Goal: Information Seeking & Learning: Learn about a topic

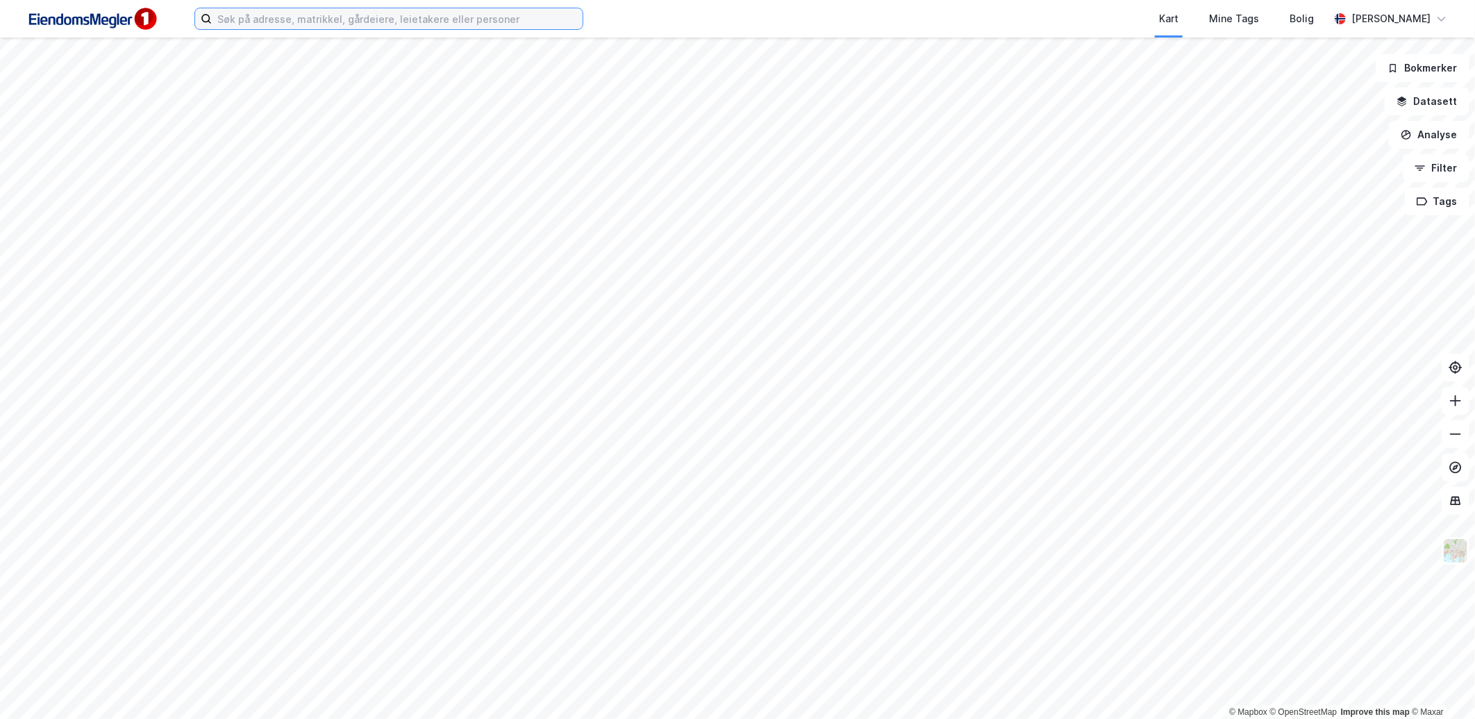
click at [354, 26] on input at bounding box center [397, 18] width 371 height 21
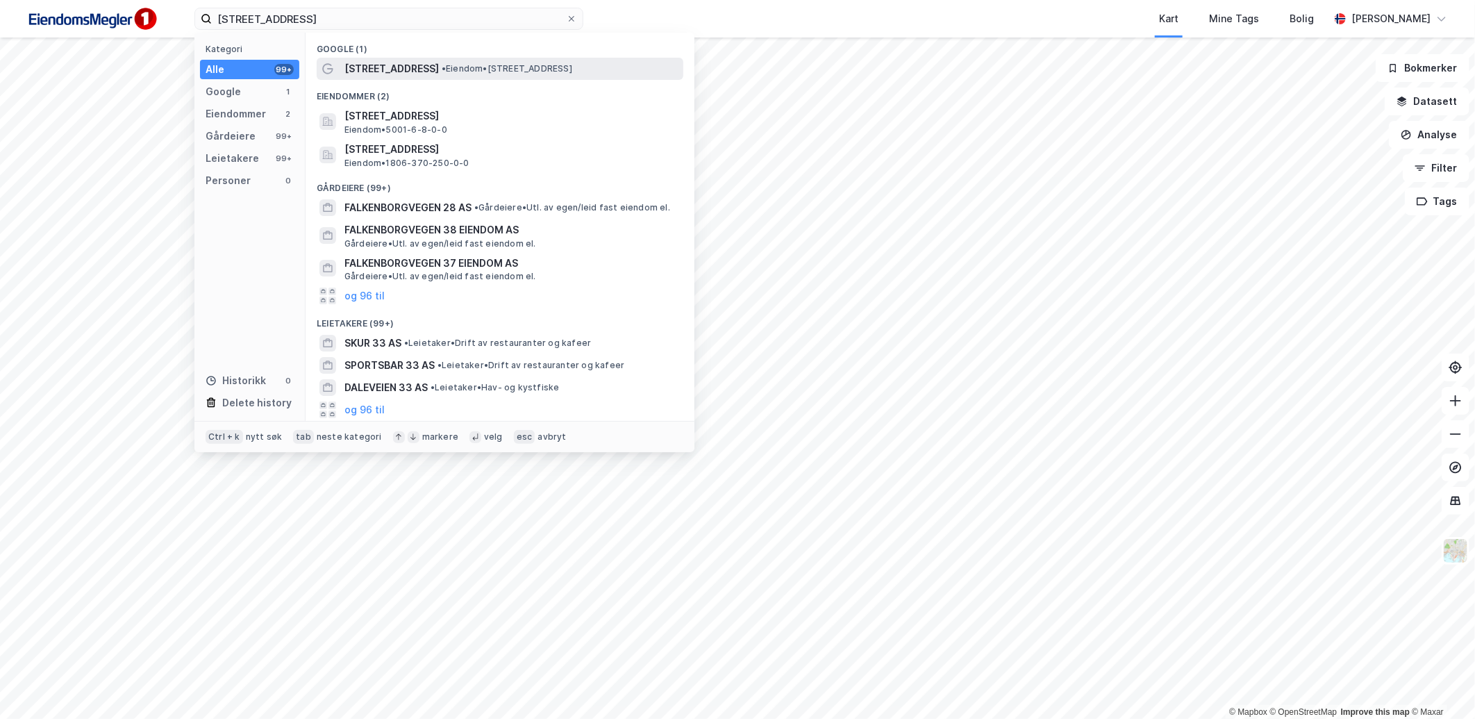
click at [380, 62] on span "[STREET_ADDRESS]" at bounding box center [391, 68] width 94 height 17
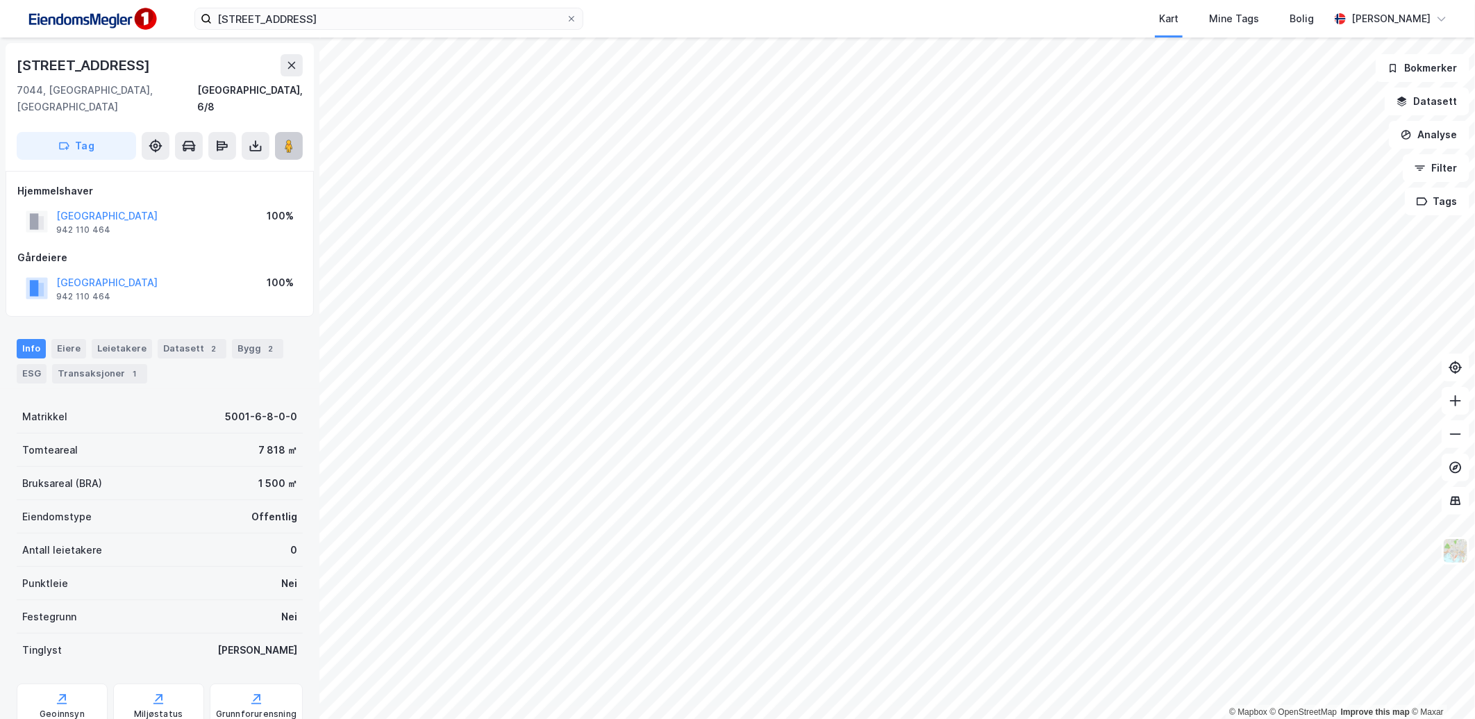
click at [290, 139] on image at bounding box center [289, 146] width 8 height 14
click at [125, 99] on div "[STREET_ADDRESS]" at bounding box center [160, 107] width 308 height 128
click at [397, 25] on input "[STREET_ADDRESS]" at bounding box center [389, 18] width 354 height 21
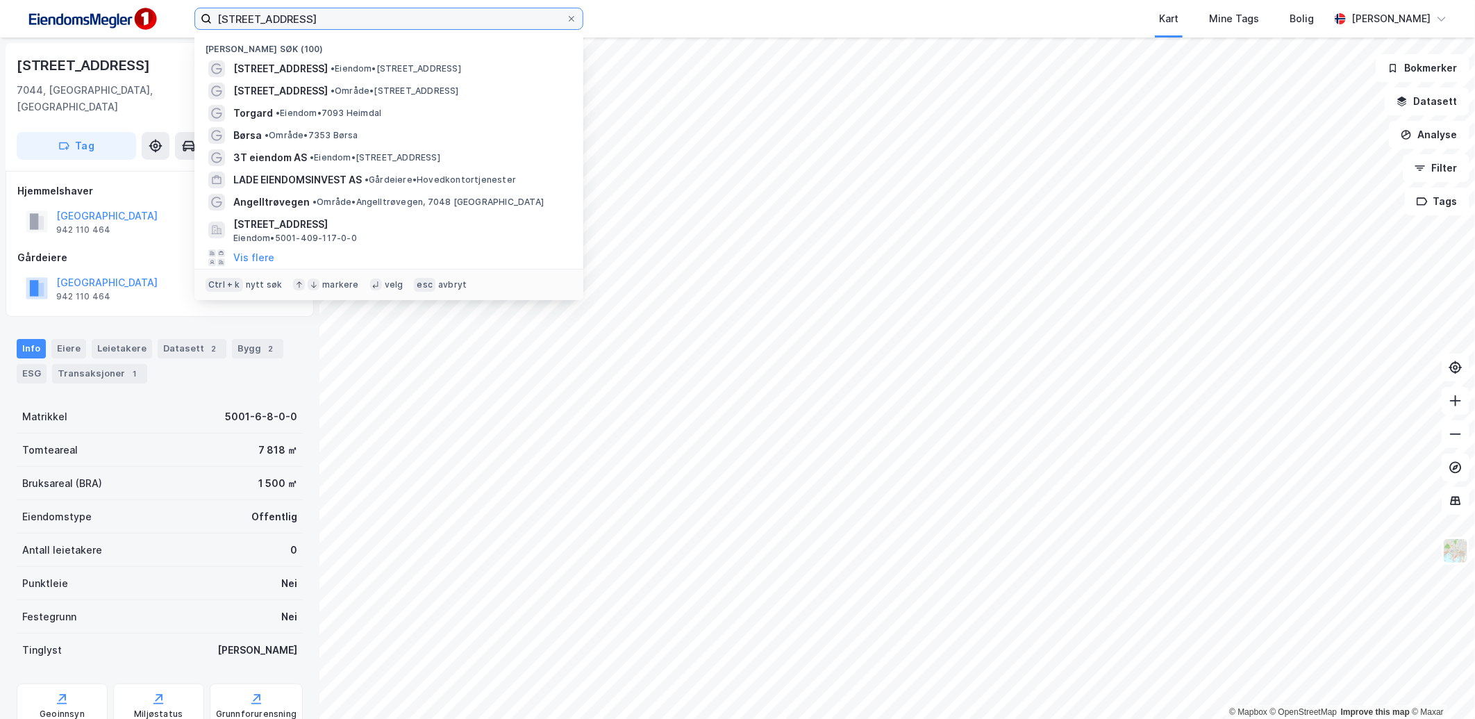
click at [397, 25] on input "[STREET_ADDRESS]" at bounding box center [389, 18] width 354 height 21
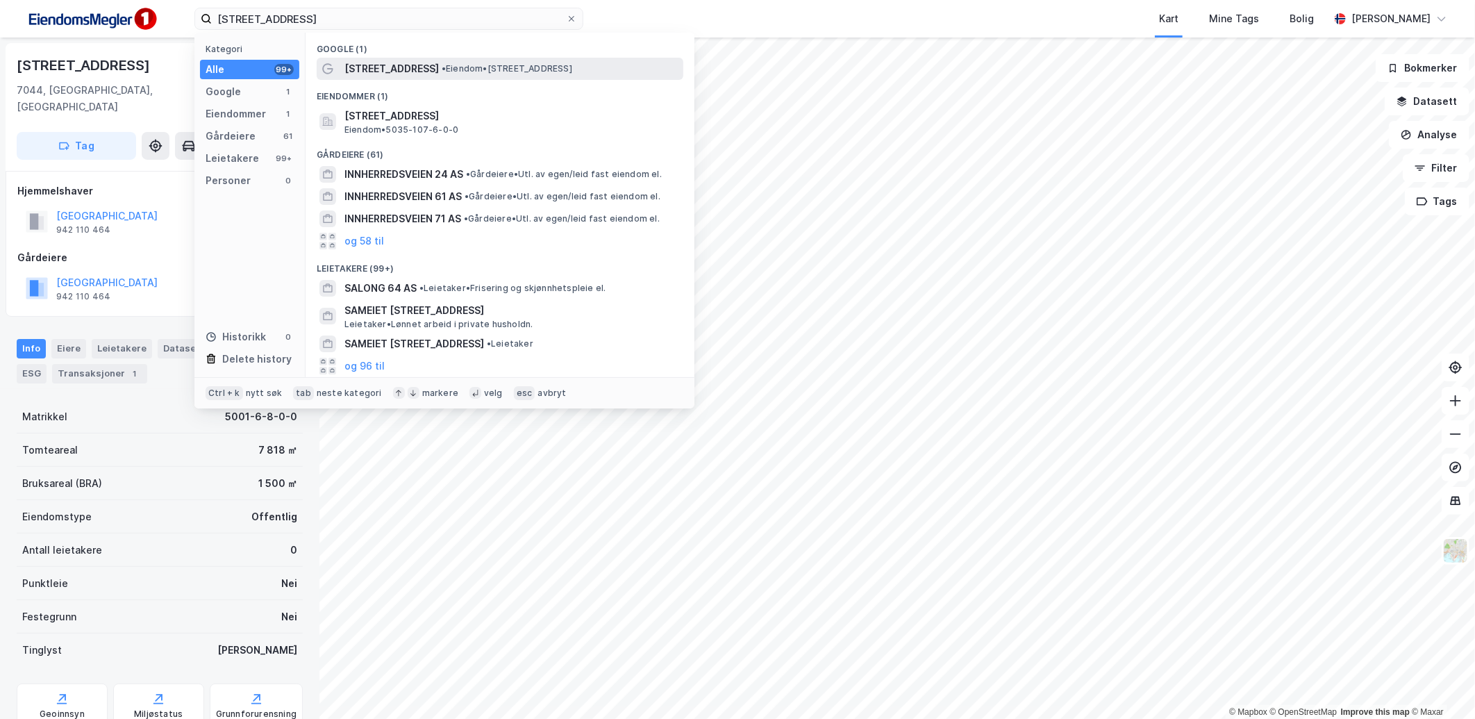
click at [435, 62] on span "[STREET_ADDRESS]" at bounding box center [391, 68] width 94 height 17
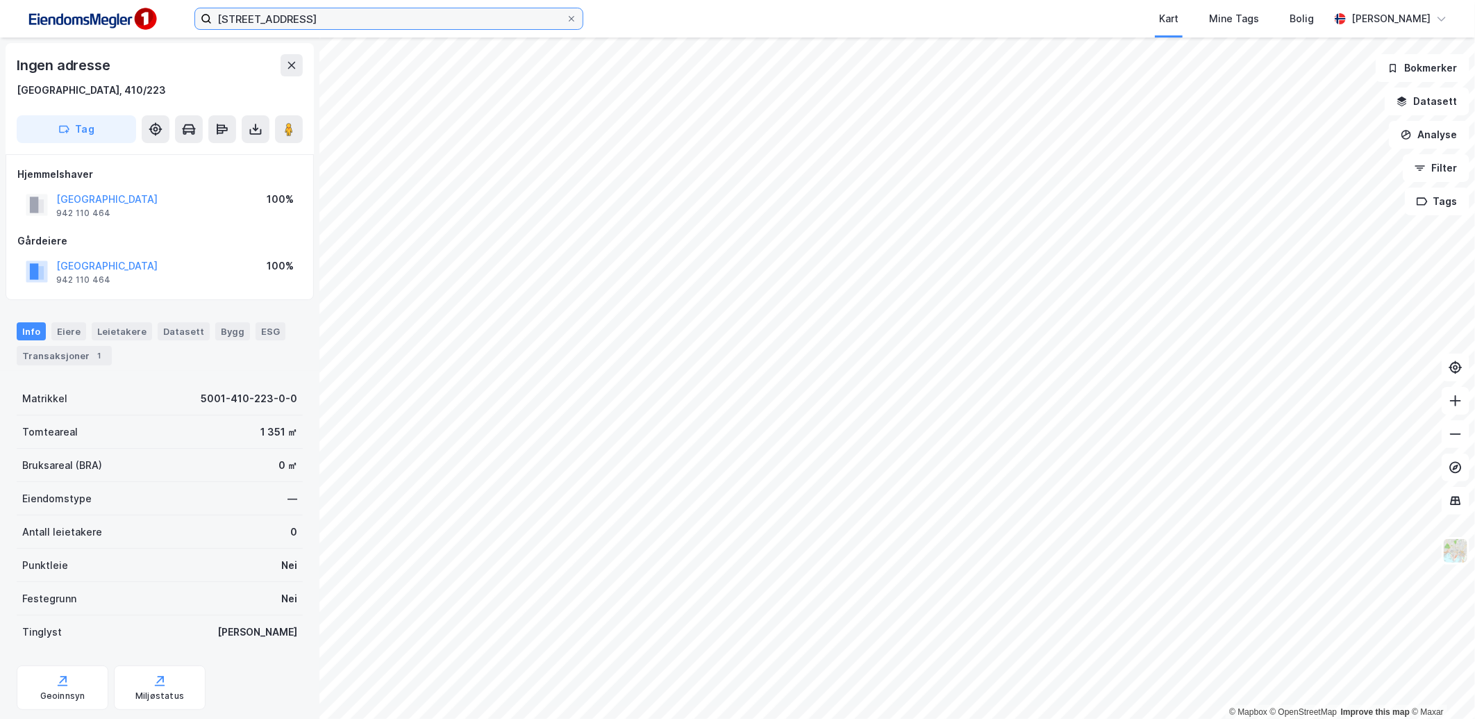
click at [344, 15] on input "[STREET_ADDRESS]" at bounding box center [389, 18] width 354 height 21
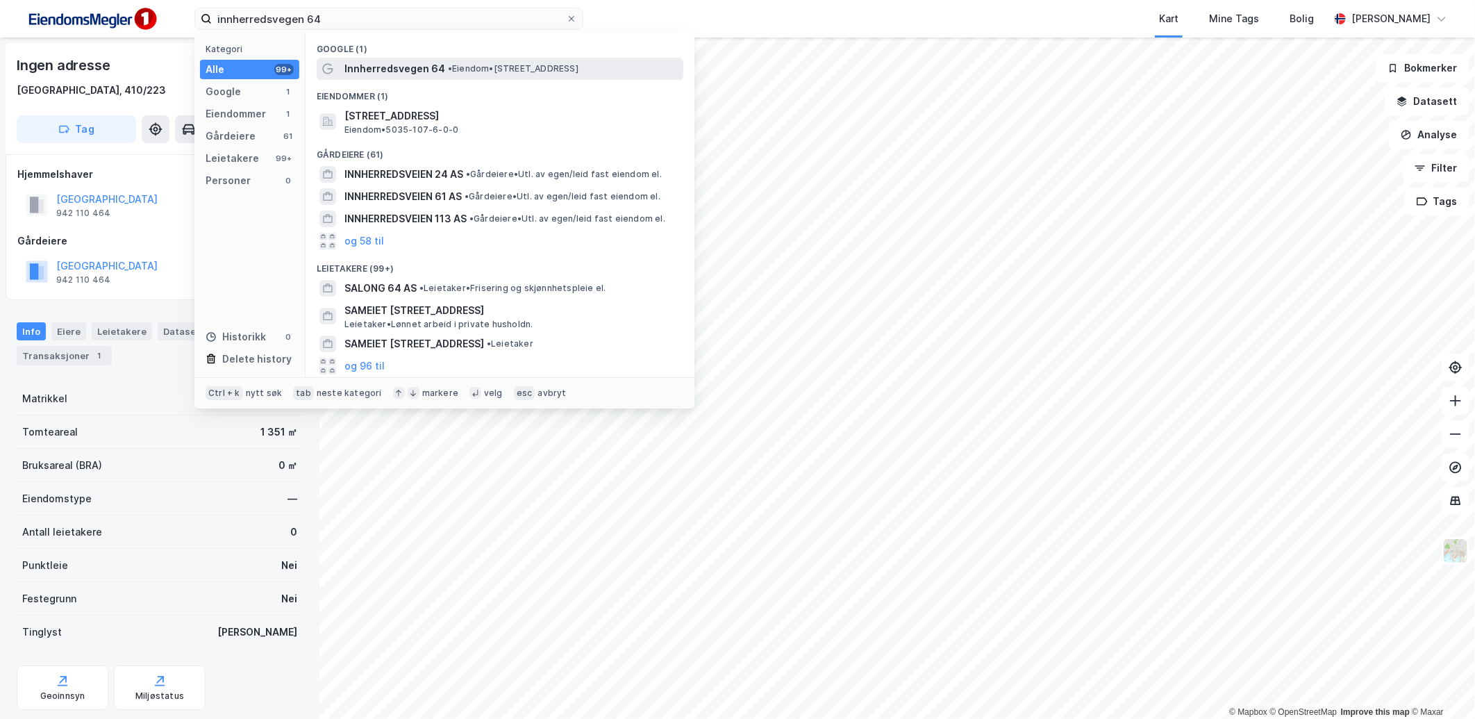
click at [412, 65] on span "Innherredsvegen 64" at bounding box center [394, 68] width 101 height 17
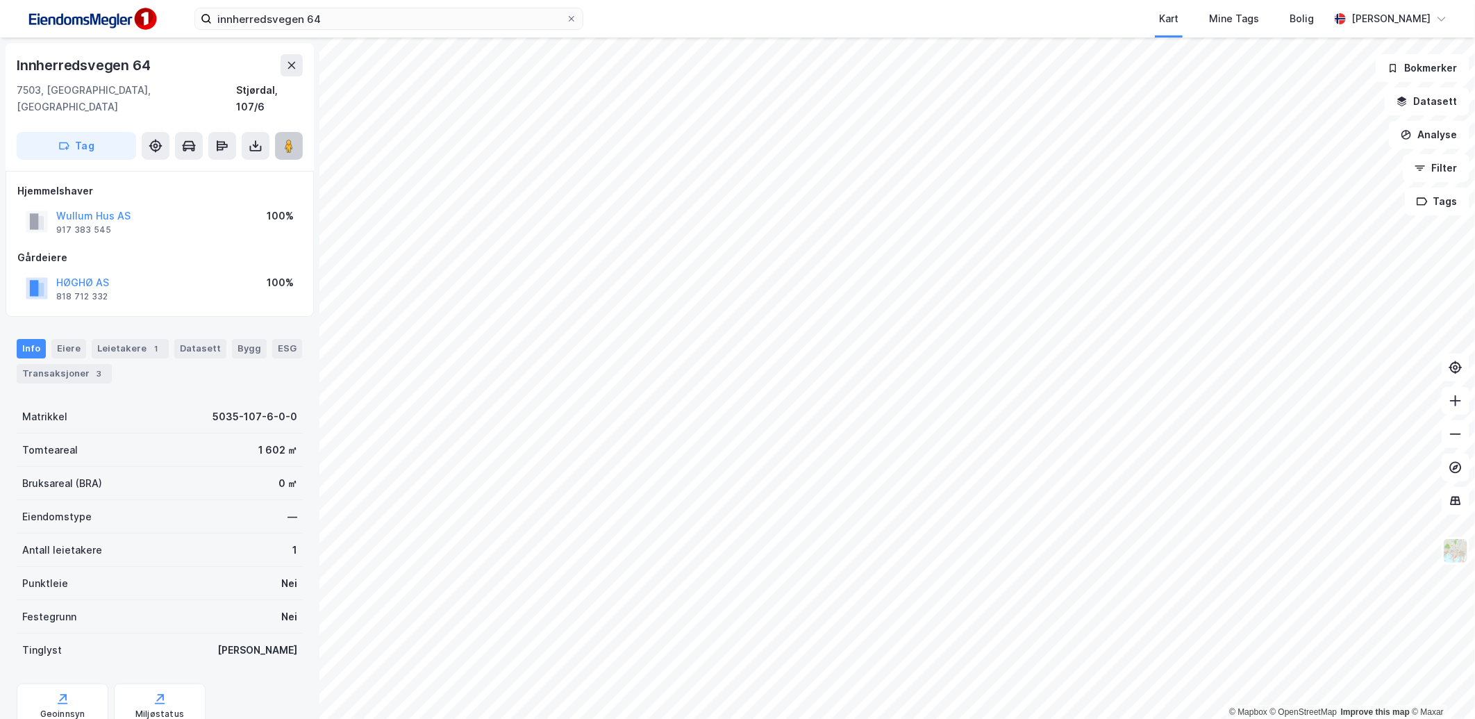
click at [292, 139] on image at bounding box center [289, 146] width 8 height 14
click at [264, 342] on div "1" at bounding box center [271, 349] width 14 height 14
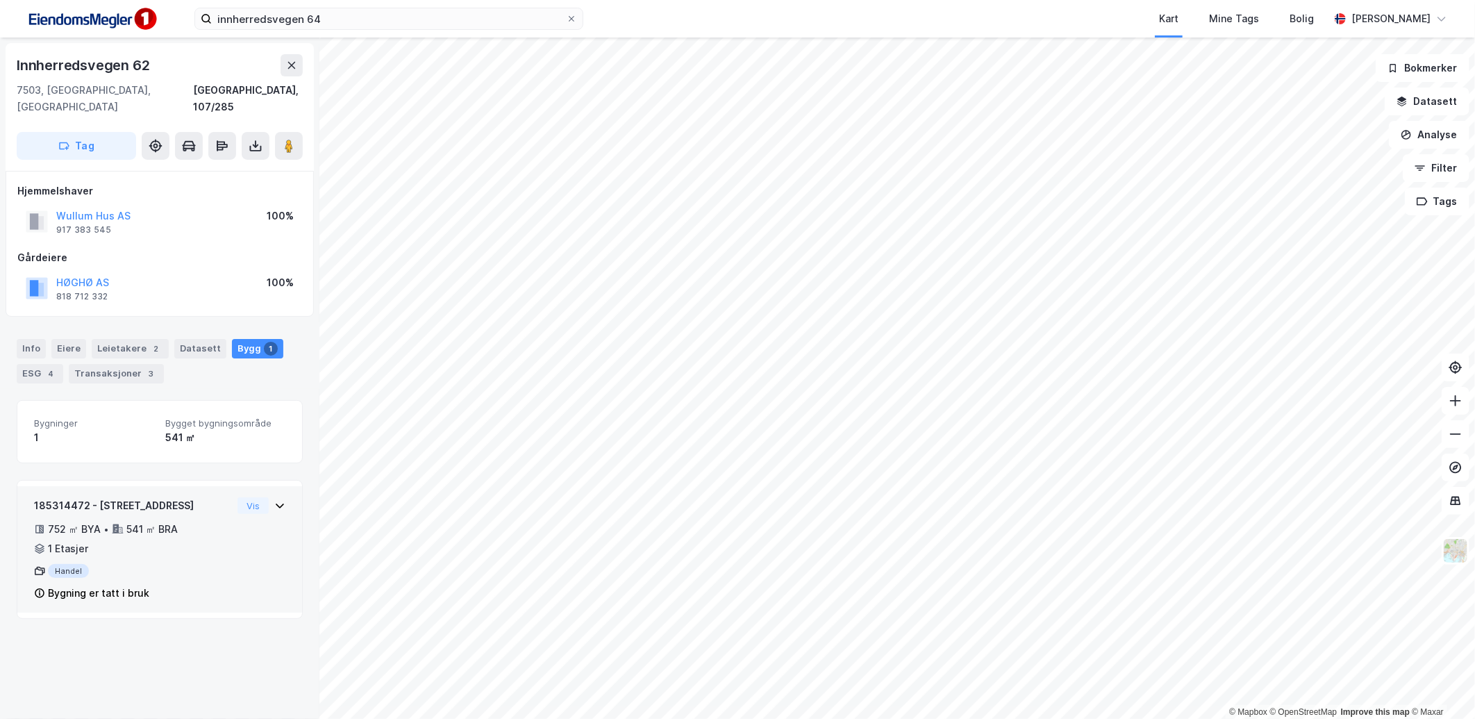
click at [248, 530] on div "185314472 - Innherredsvegen 62 752 ㎡ BYA • 541 ㎡ BRA • 1 Etasjer Handel Bygning…" at bounding box center [159, 554] width 251 height 115
click at [257, 497] on button "Vis" at bounding box center [252, 505] width 31 height 17
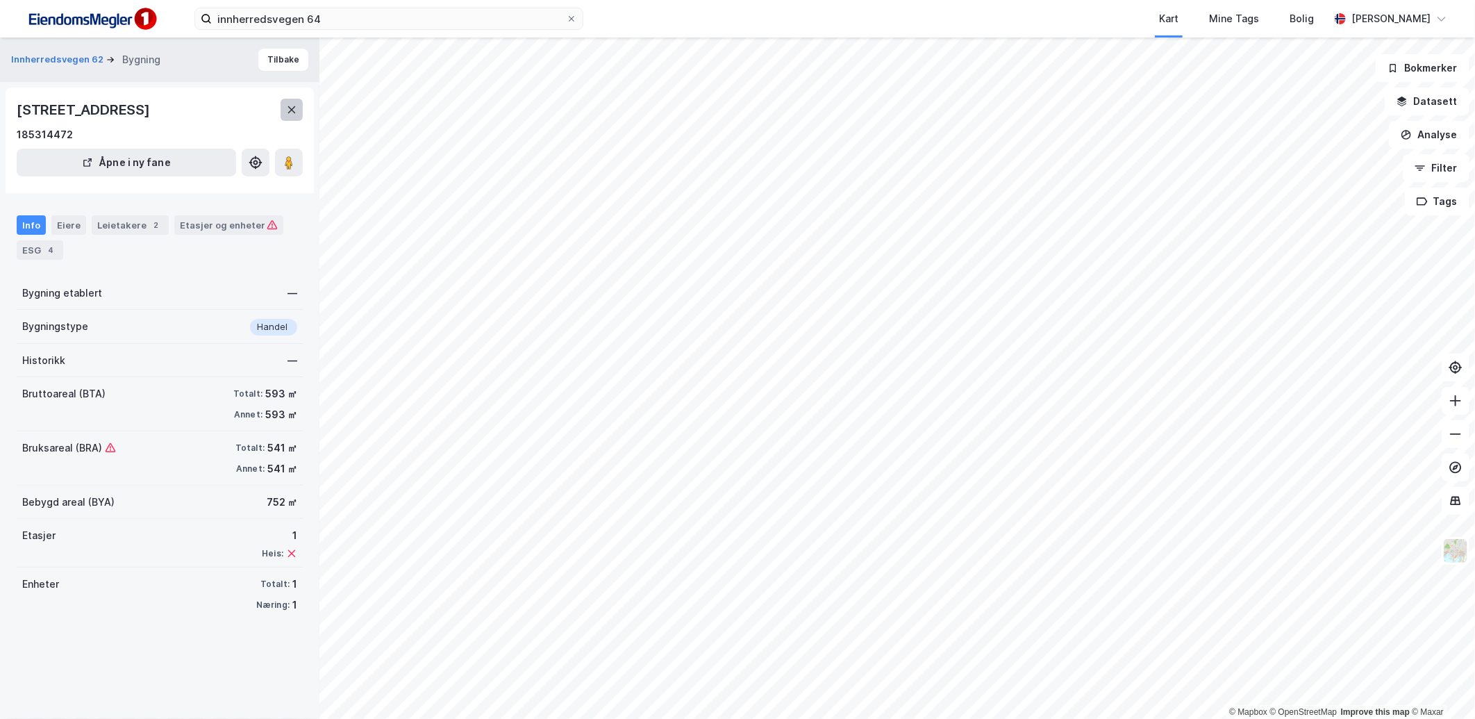
click at [287, 115] on icon at bounding box center [291, 109] width 11 height 11
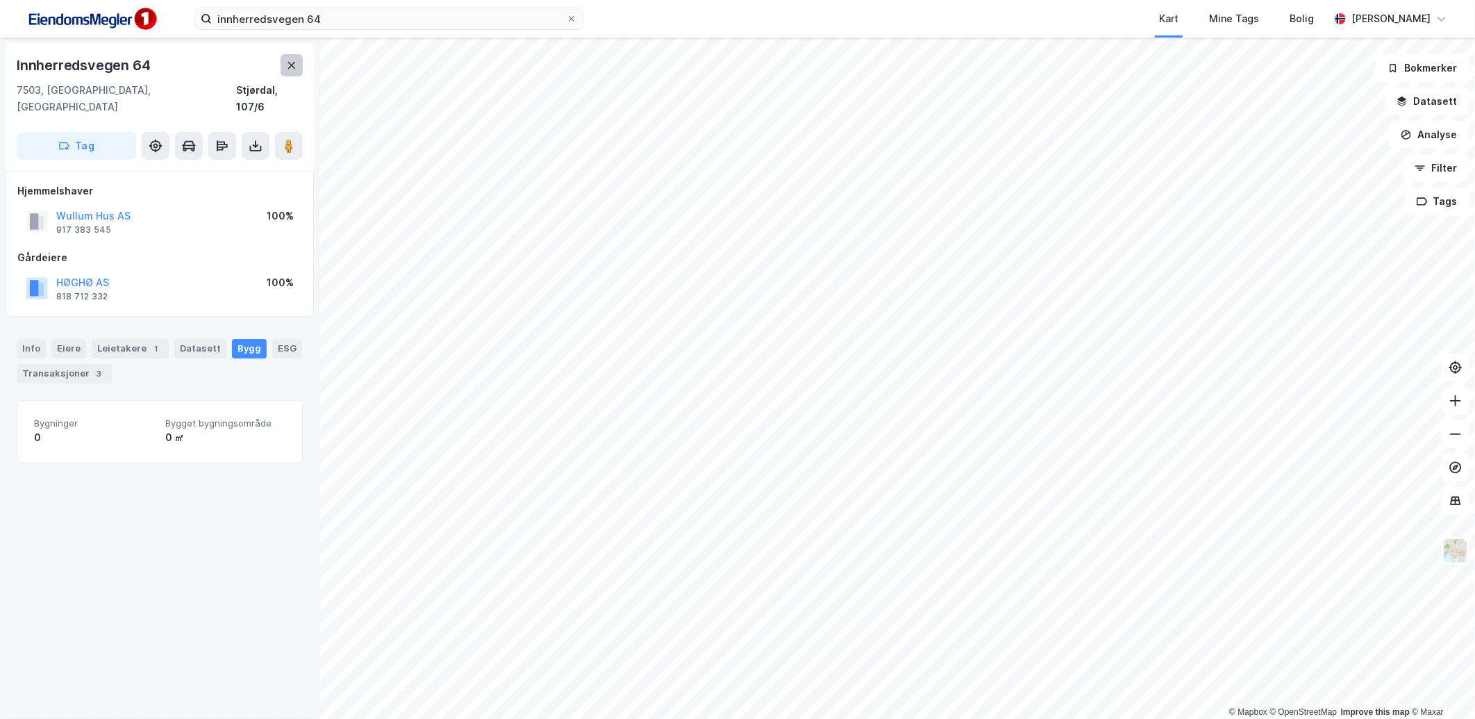
click at [285, 70] on button at bounding box center [292, 65] width 22 height 22
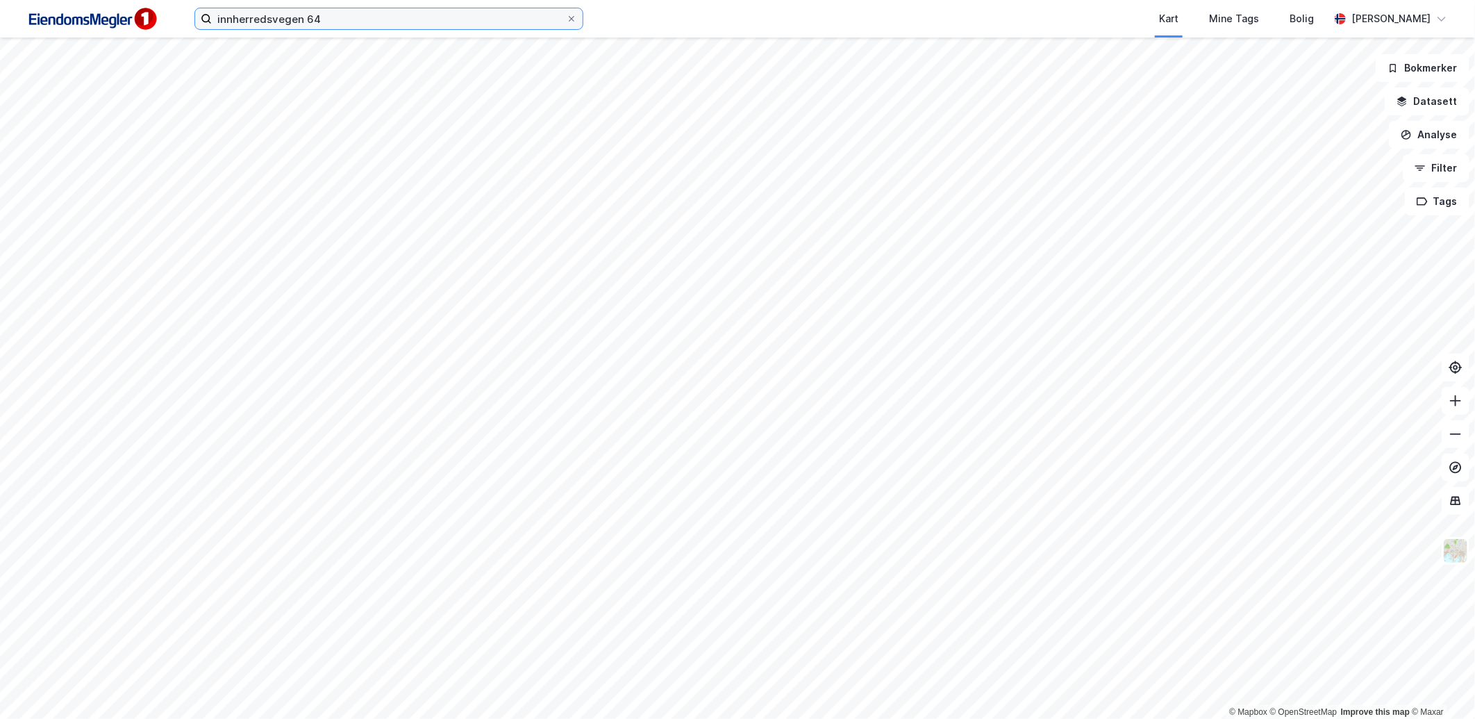
click at [322, 24] on input "innherredsvegen 64" at bounding box center [389, 18] width 354 height 21
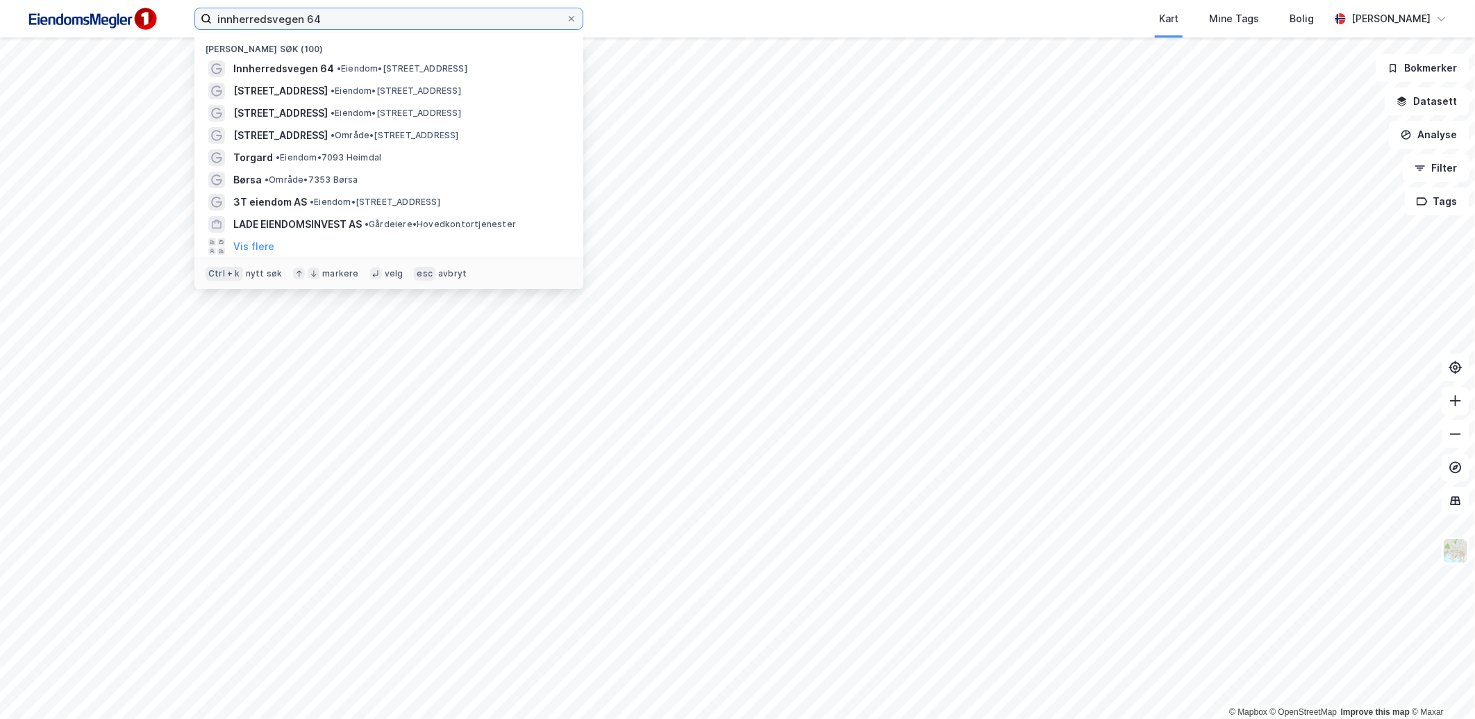
click at [322, 24] on input "innherredsvegen 64" at bounding box center [389, 18] width 354 height 21
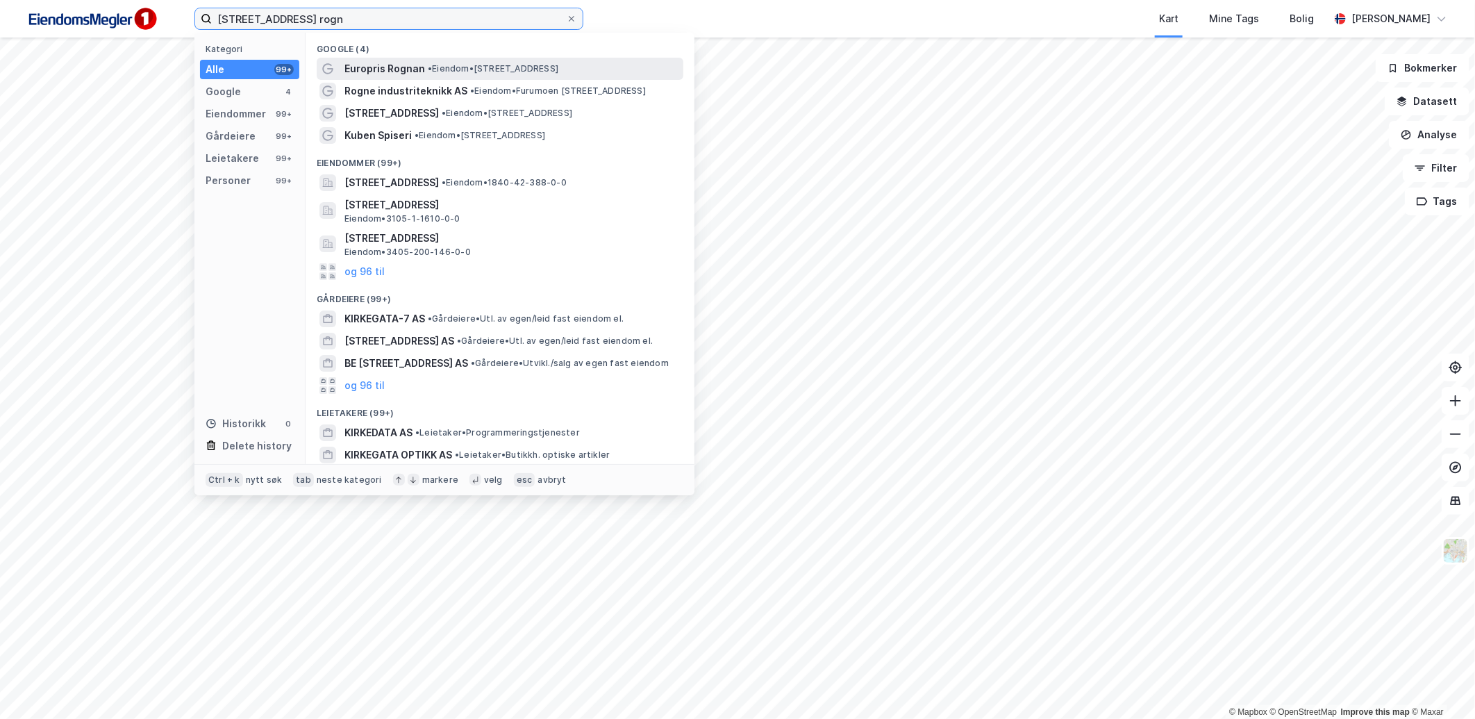
type input "[STREET_ADDRESS] rogn"
click at [470, 66] on span "• Eiendom • [STREET_ADDRESS]" at bounding box center [493, 68] width 131 height 11
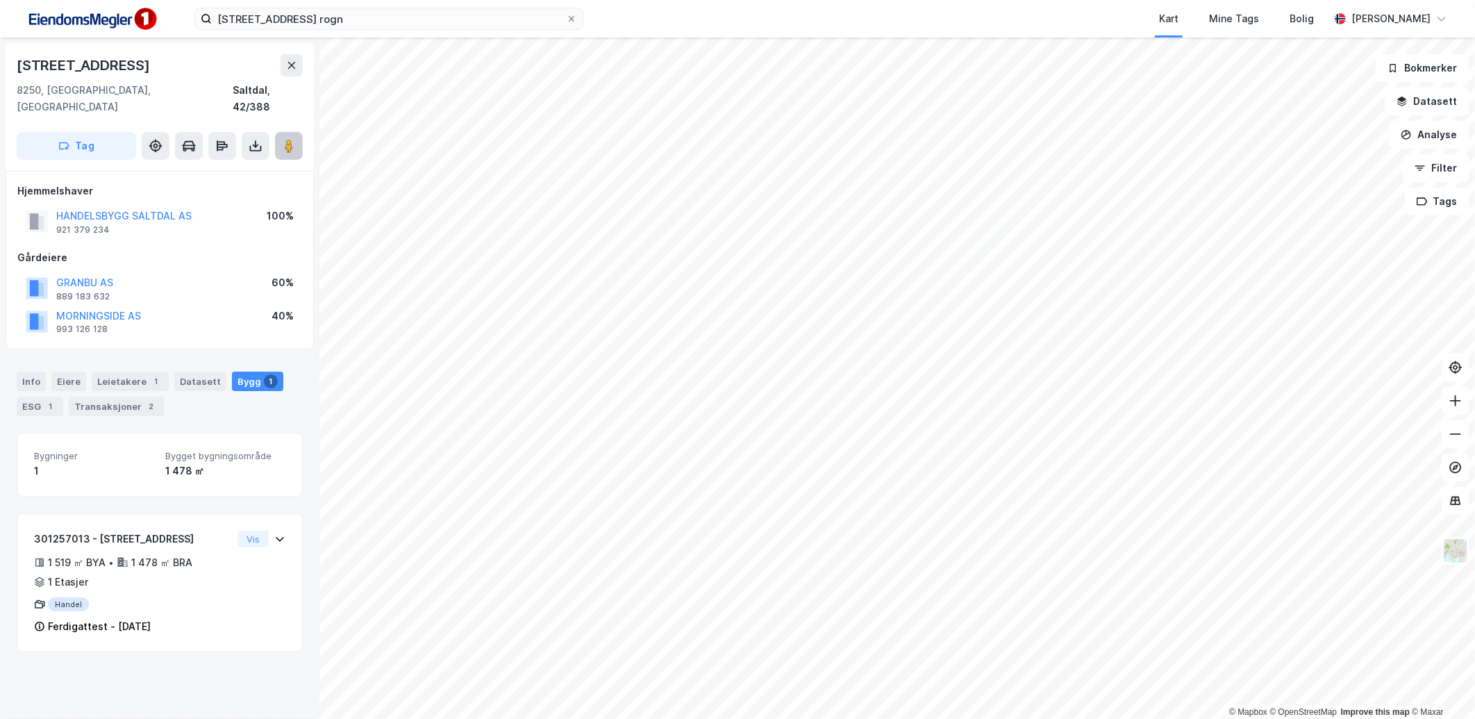
click at [283, 139] on icon at bounding box center [289, 146] width 14 height 14
click at [571, 17] on icon at bounding box center [571, 19] width 8 height 8
click at [566, 17] on input "[STREET_ADDRESS] rogn" at bounding box center [389, 18] width 354 height 21
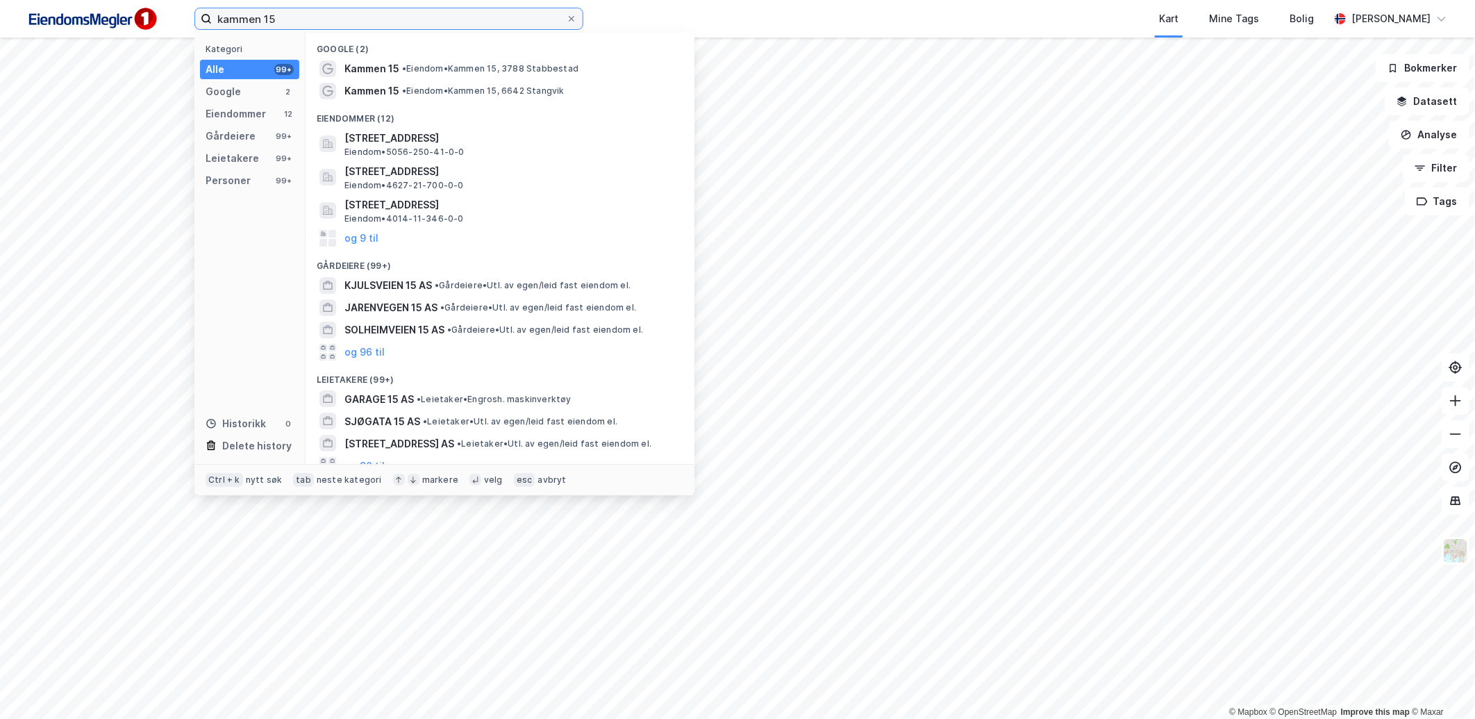
click at [335, 23] on input "kammen 15" at bounding box center [389, 18] width 354 height 21
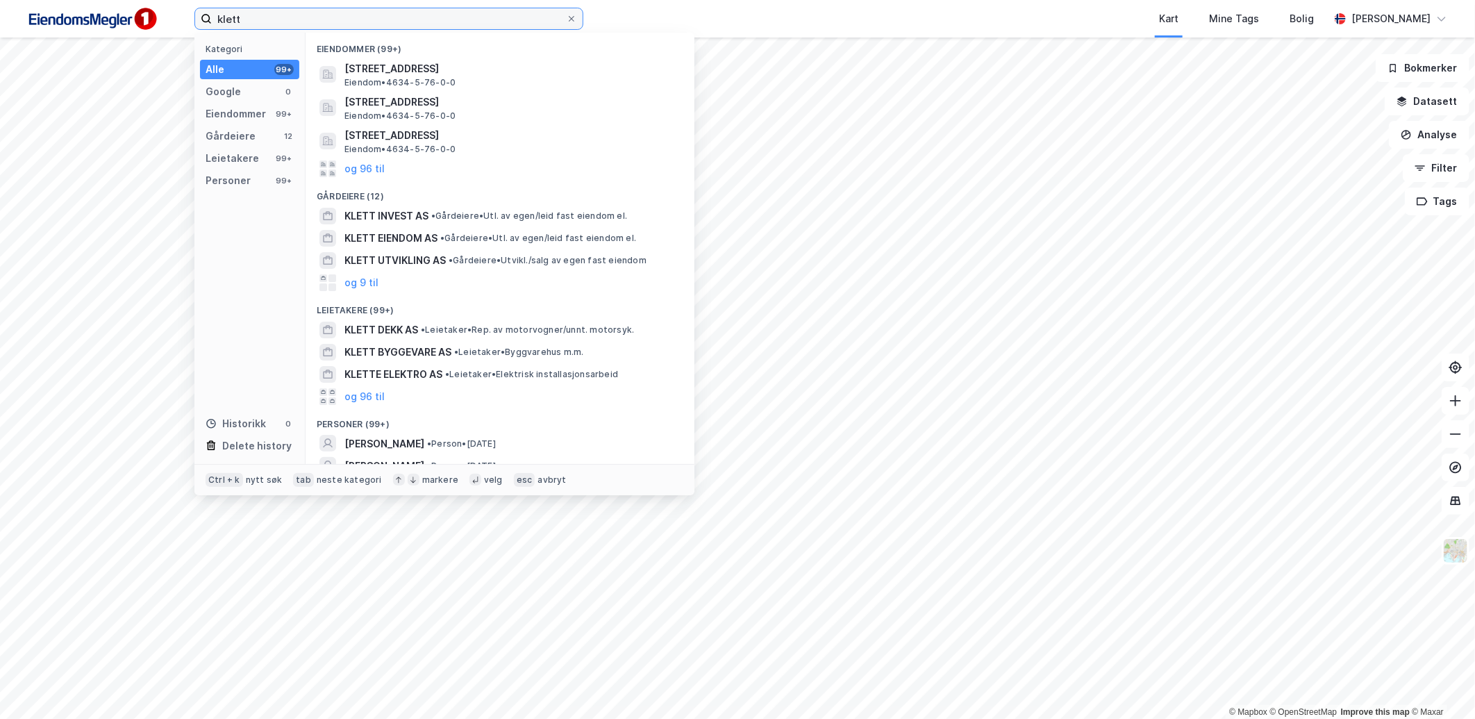
scroll to position [57, 0]
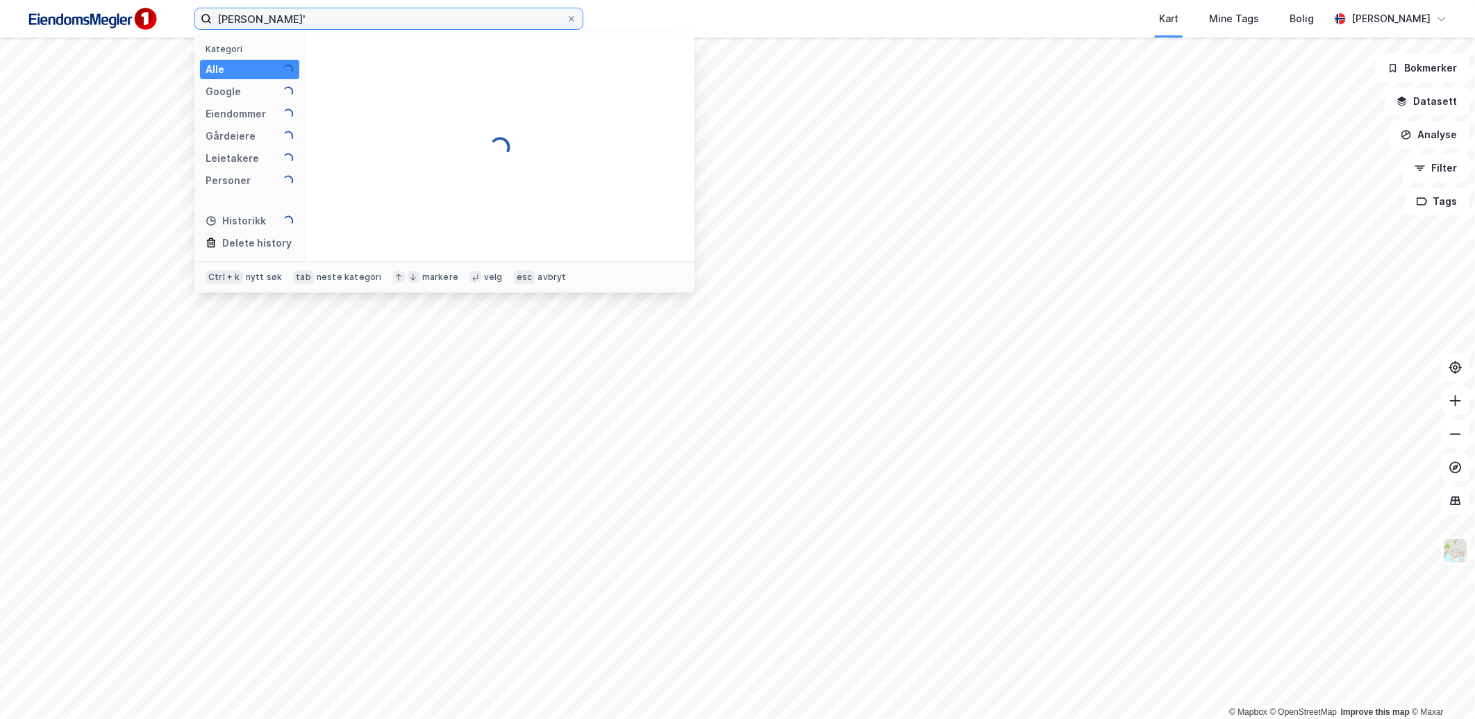
type input "[PERSON_NAME]'"
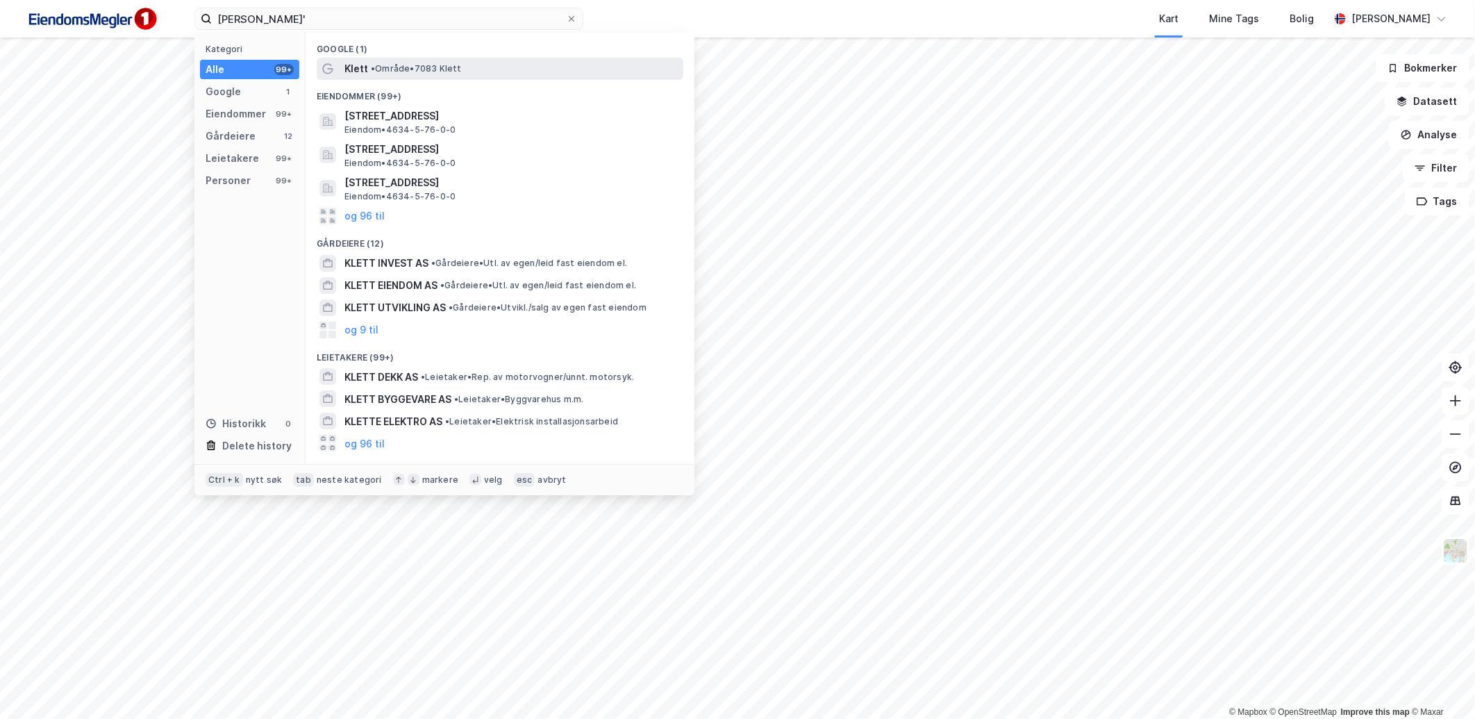
click at [436, 59] on div "Klett • Område • 7083 Klett" at bounding box center [500, 69] width 367 height 22
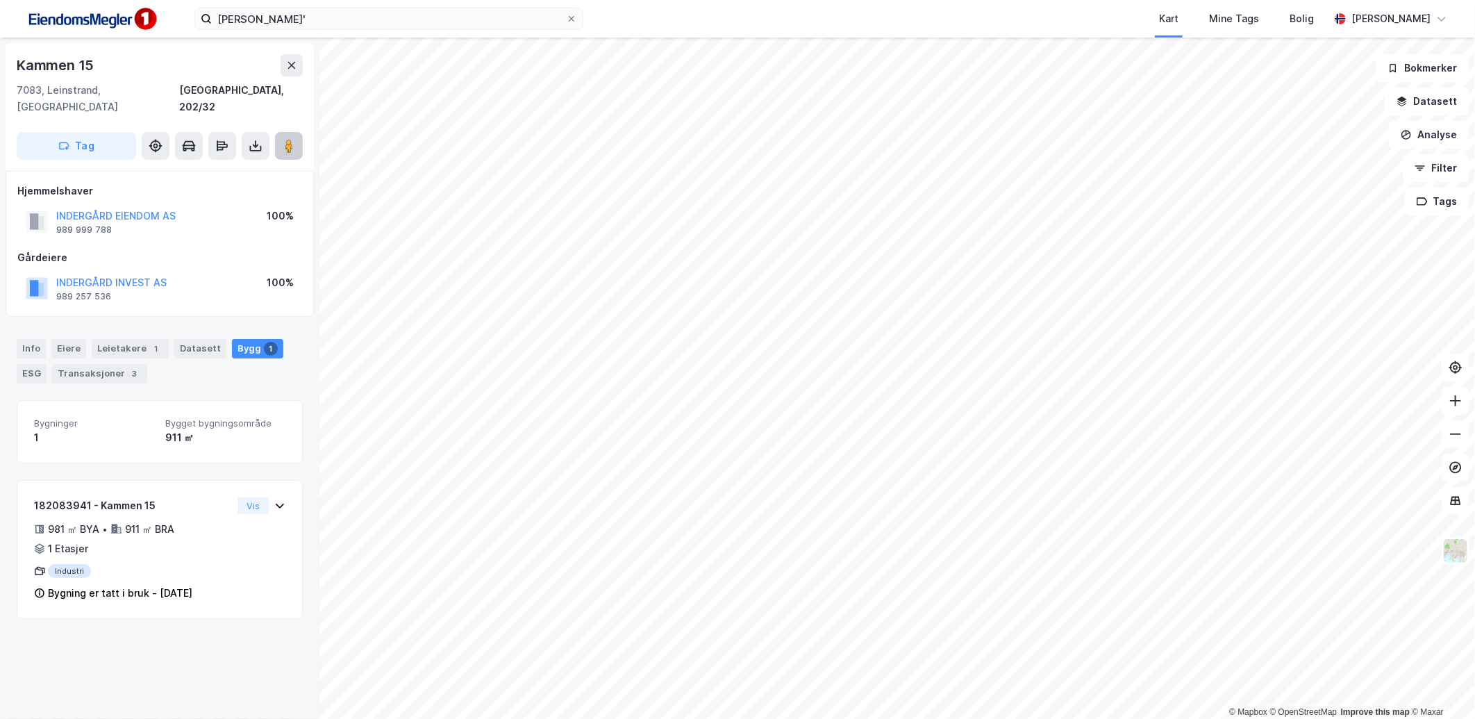
click at [283, 139] on icon at bounding box center [289, 146] width 14 height 14
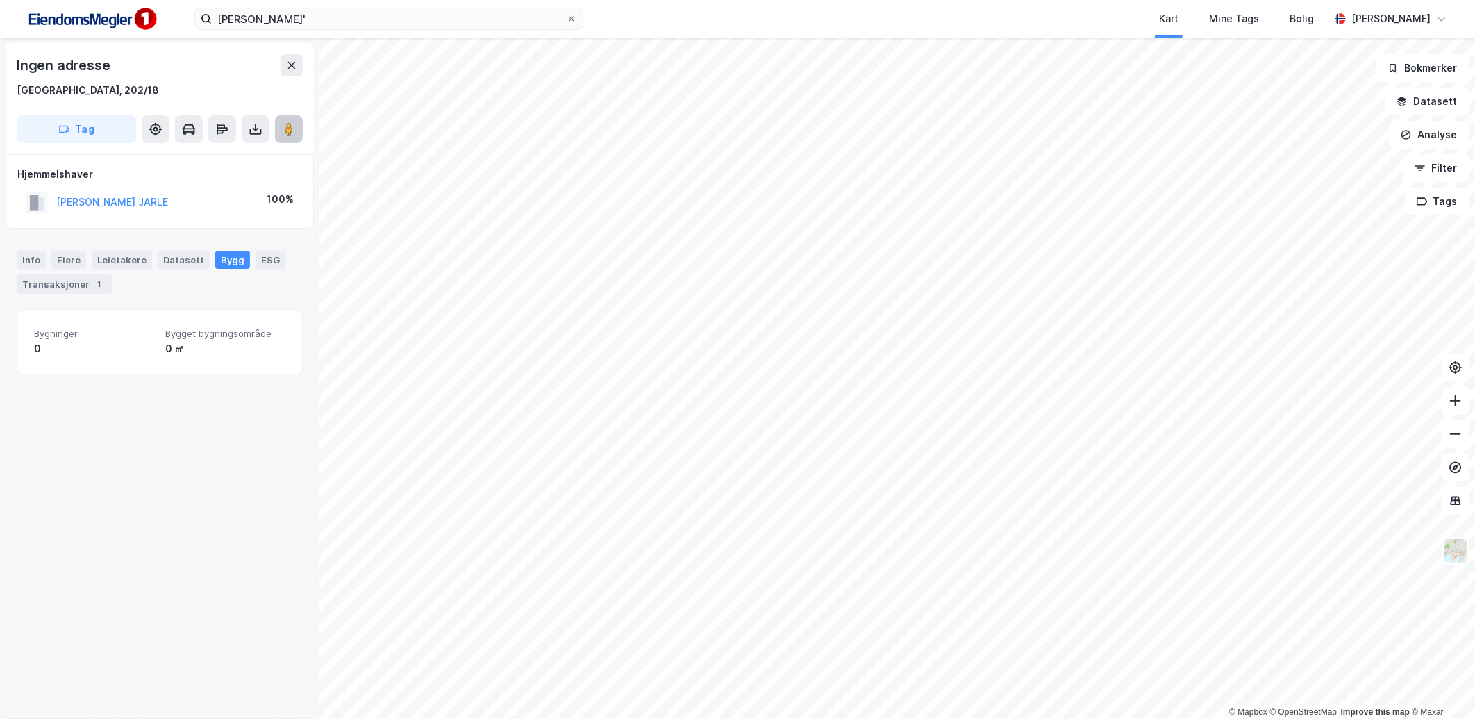
click at [289, 125] on image at bounding box center [289, 129] width 8 height 14
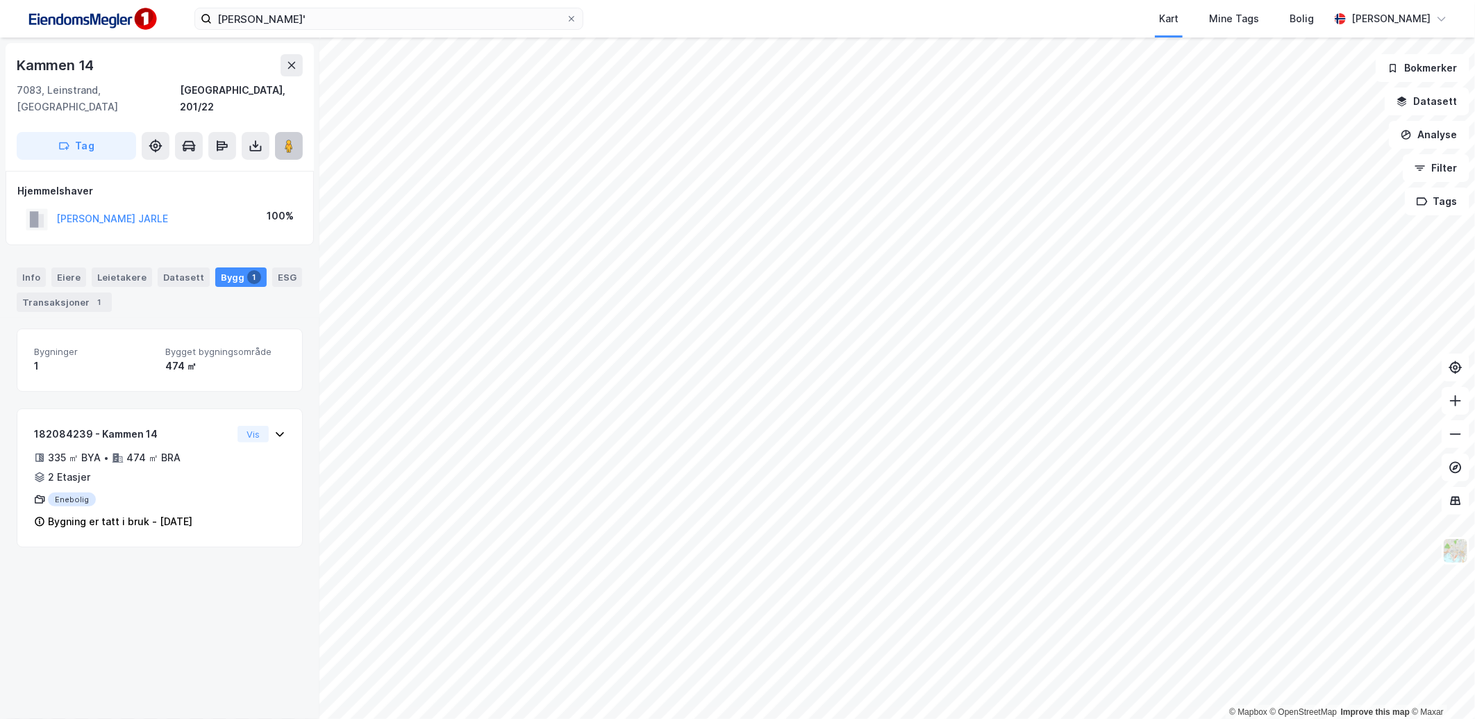
click at [294, 139] on icon at bounding box center [289, 146] width 14 height 14
click at [1058, 718] on html "klett' Kart Mine Tags Bolig [PERSON_NAME] © Mapbox © OpenStreetMap Improve this…" at bounding box center [737, 359] width 1475 height 719
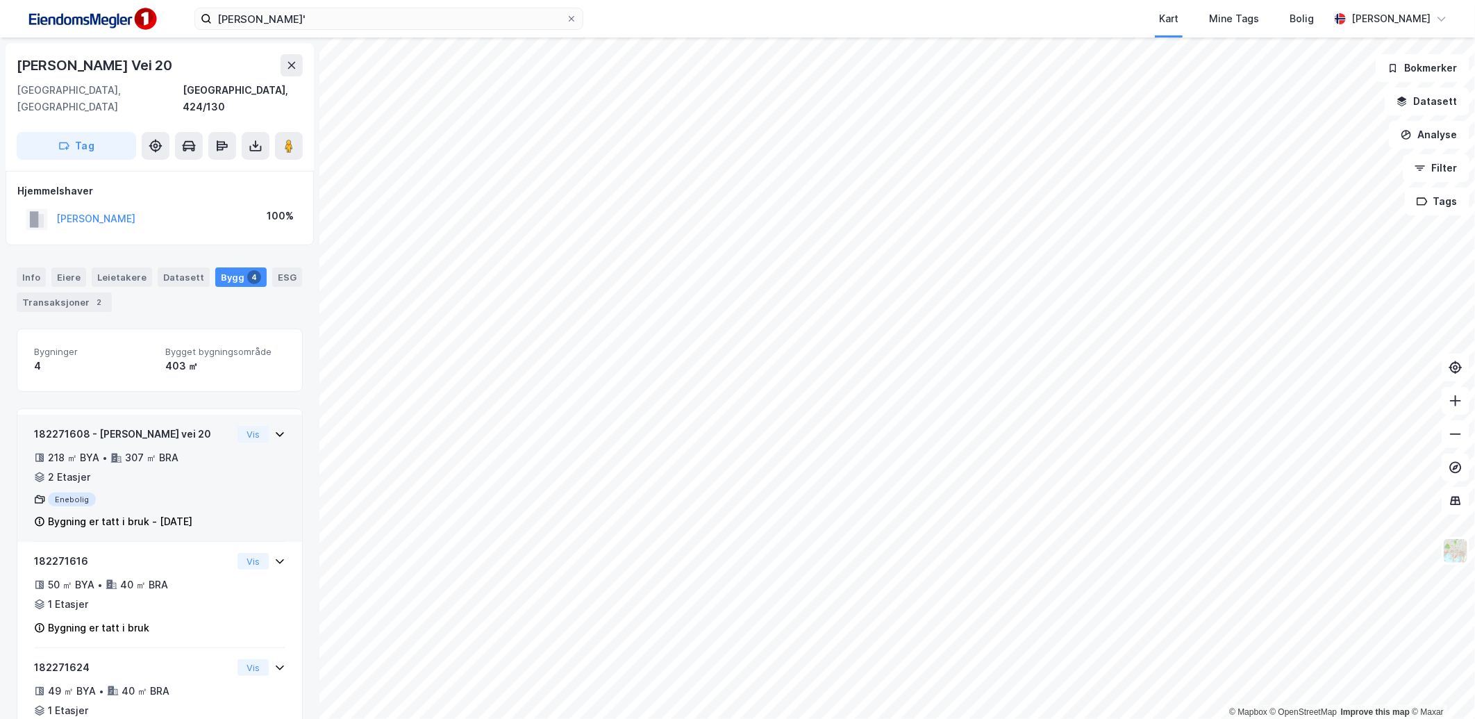
scroll to position [83, 0]
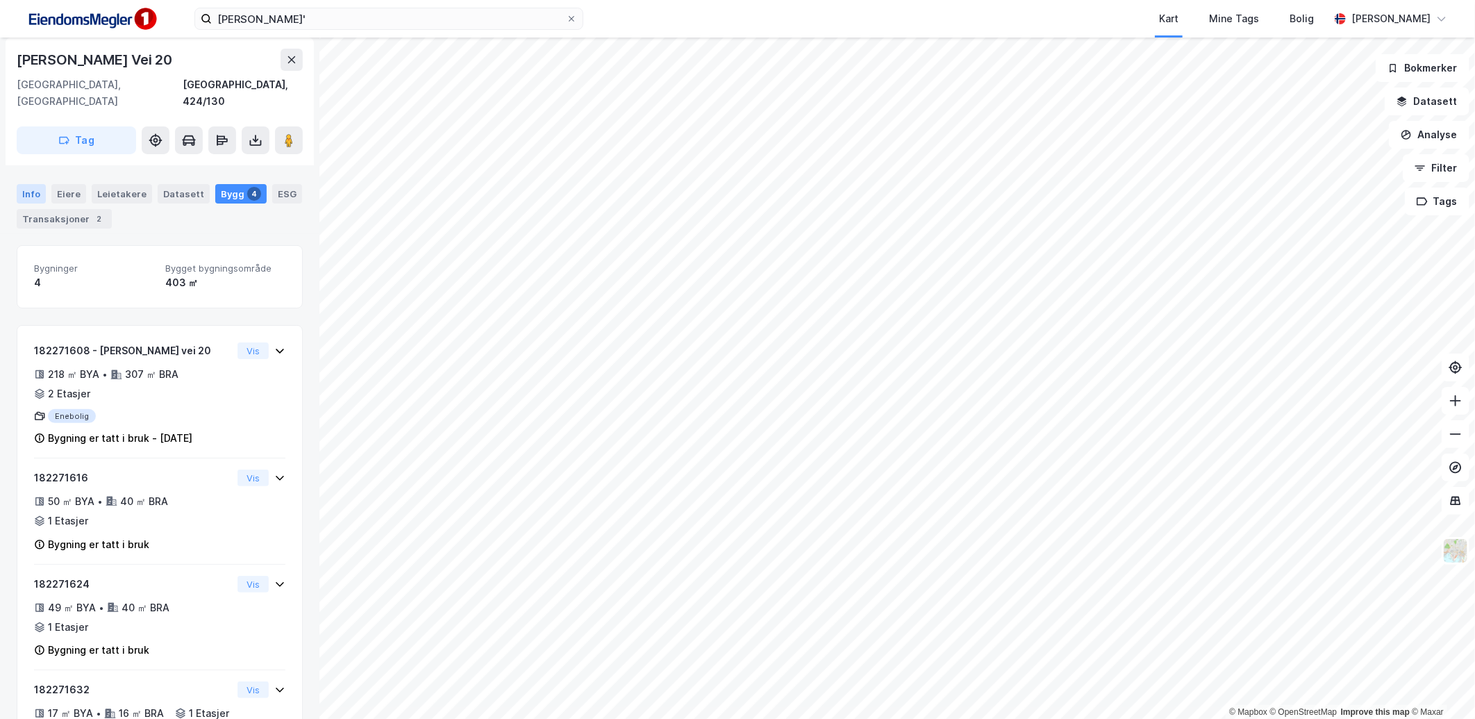
click at [35, 184] on div "Info" at bounding box center [31, 193] width 29 height 19
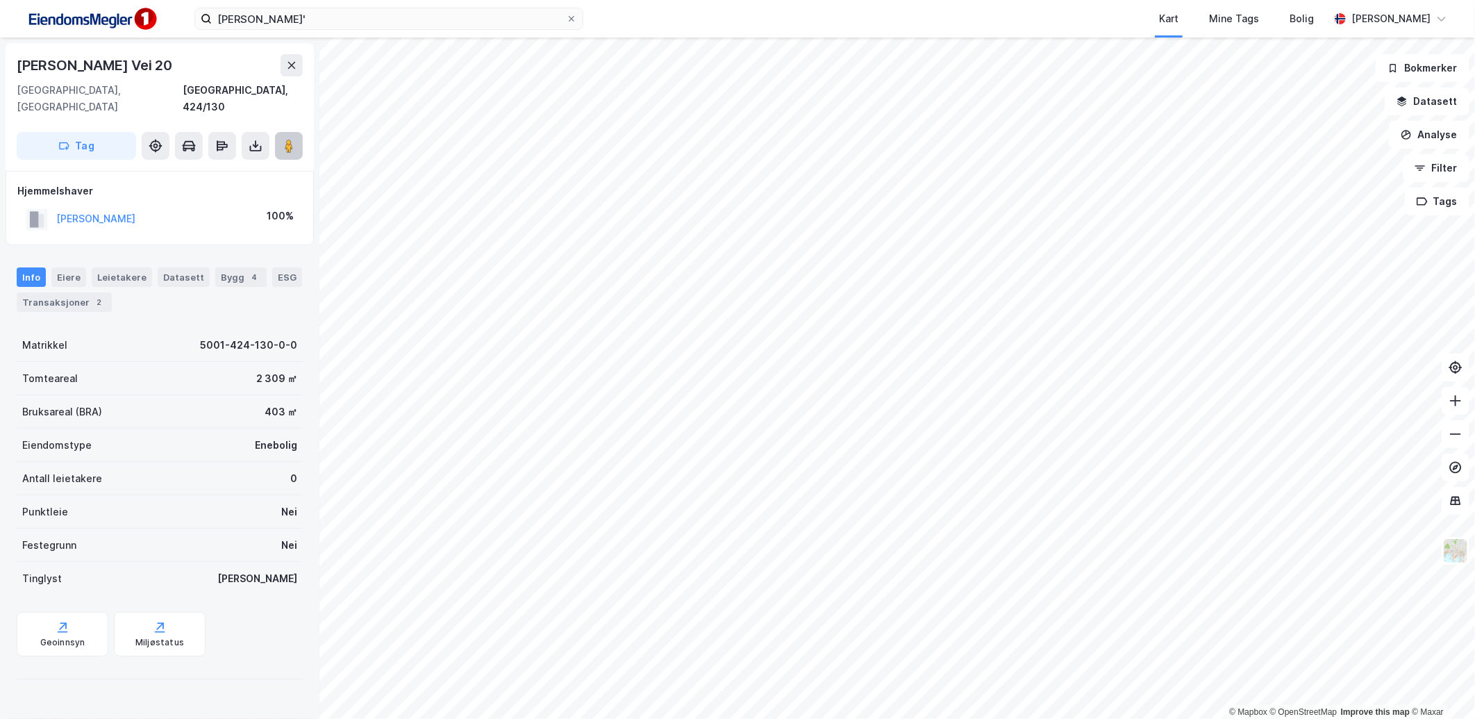
click at [292, 139] on image at bounding box center [289, 146] width 8 height 14
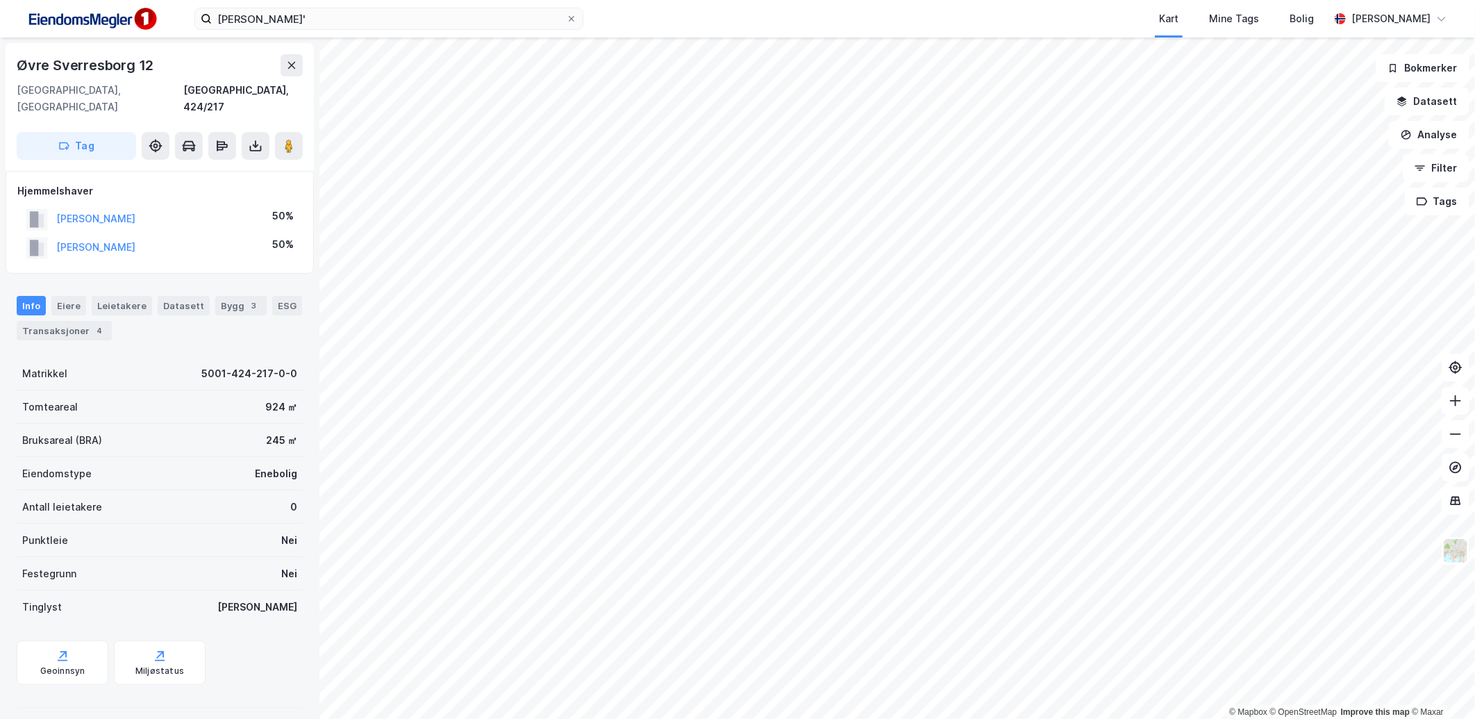
scroll to position [50, 0]
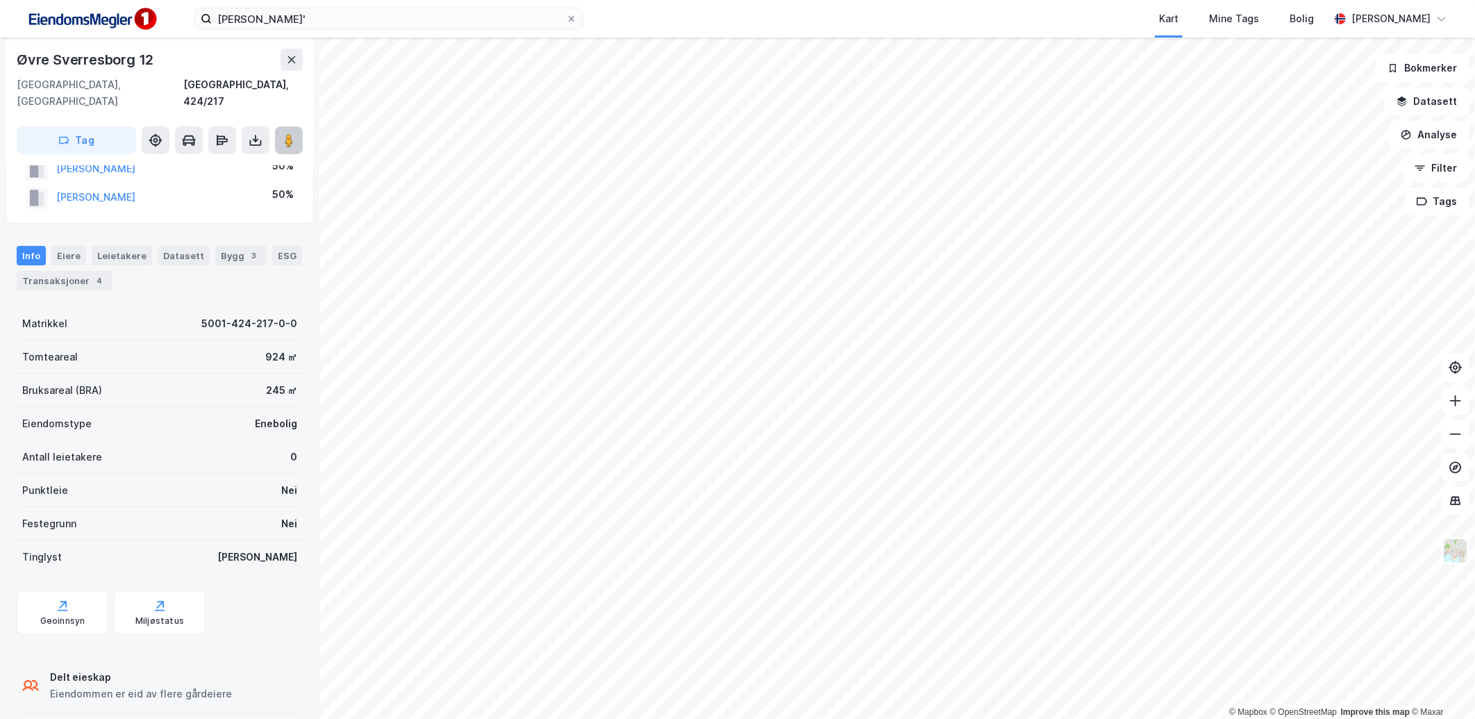
click at [283, 133] on icon at bounding box center [289, 140] width 14 height 14
